Goal: Go to known website: Go to known website

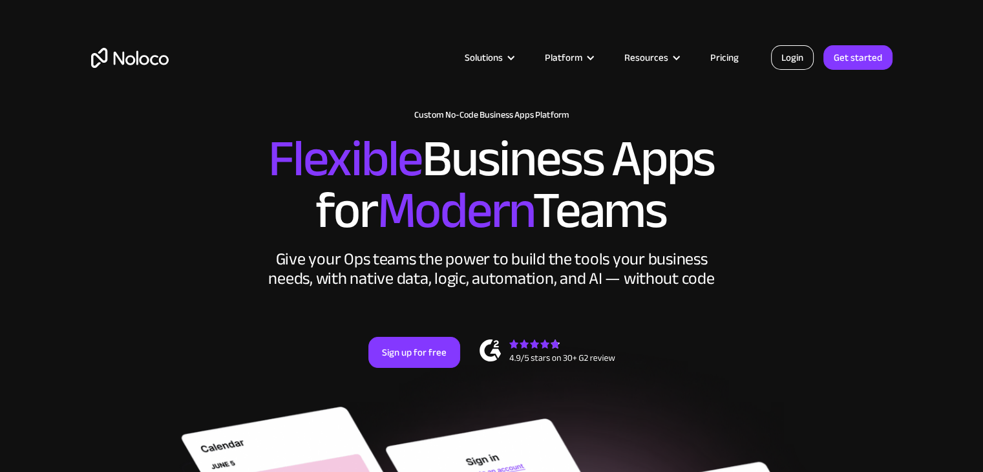
click at [799, 67] on link "Login" at bounding box center [792, 57] width 43 height 25
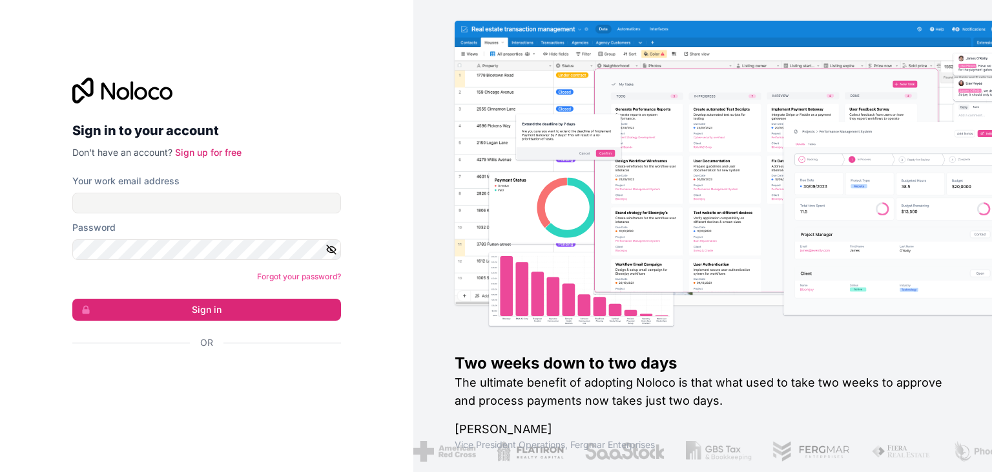
click at [132, 219] on form "Your work email address Password Forgot your password? Sign in Or" at bounding box center [206, 284] width 269 height 220
click at [127, 209] on input "Your work email address" at bounding box center [206, 203] width 269 height 21
type input "pedro"
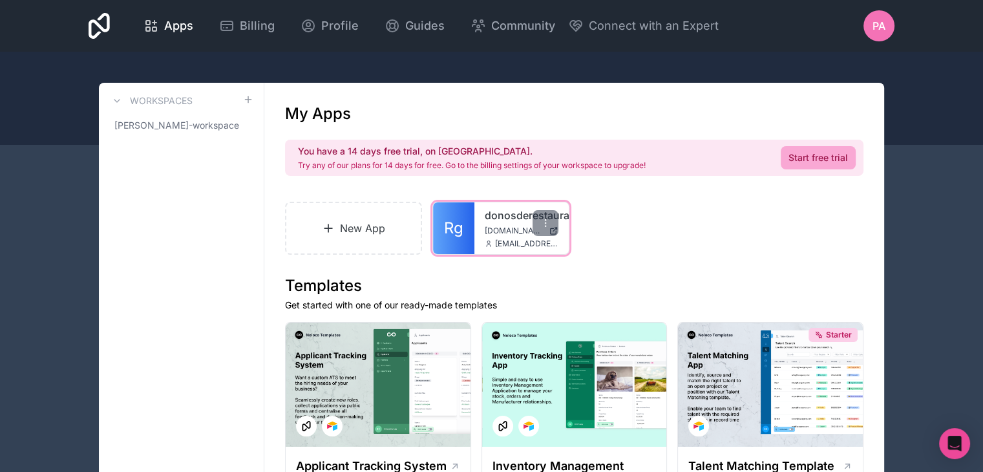
click at [501, 215] on link "donosderestaurantes" at bounding box center [522, 215] width 74 height 16
